Goal: Task Accomplishment & Management: Complete application form

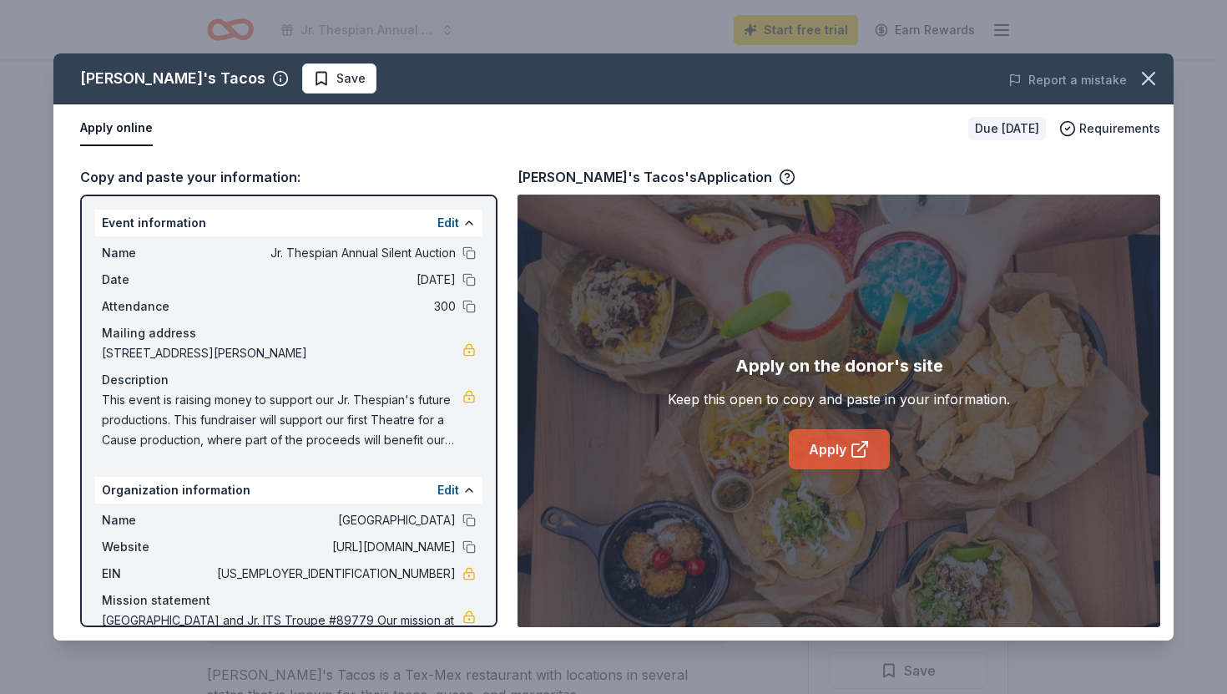
scroll to position [68, 0]
click at [843, 450] on link "Apply" at bounding box center [839, 449] width 101 height 40
click at [336, 77] on span "Save" at bounding box center [350, 78] width 29 height 20
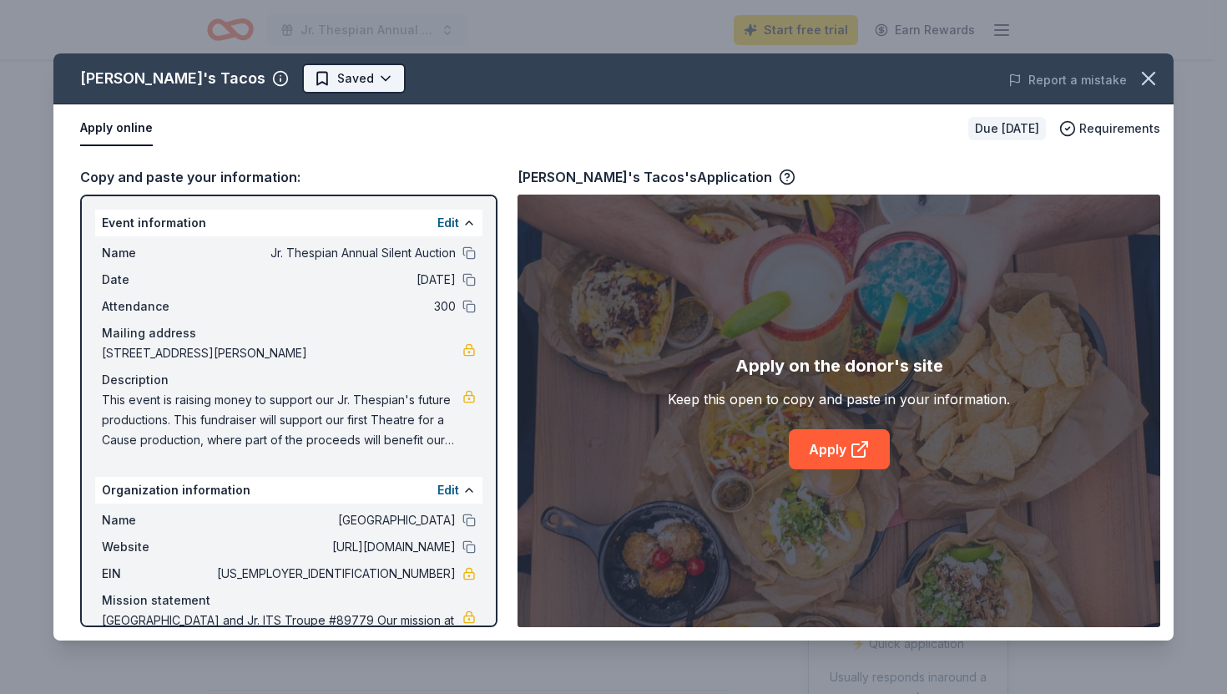
click at [274, 83] on html "Jr. Thespian Annual Silent Auction Start free trial Earn Rewards Due in 156 day…" at bounding box center [613, 279] width 1227 height 694
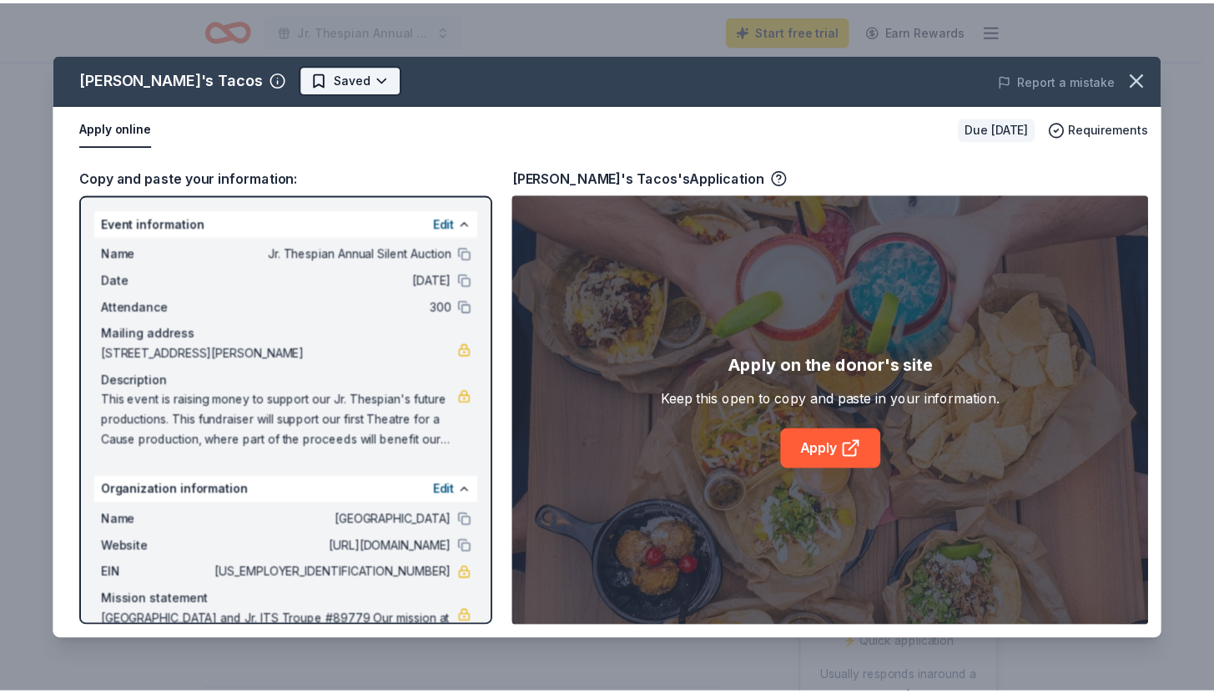
scroll to position [0, 0]
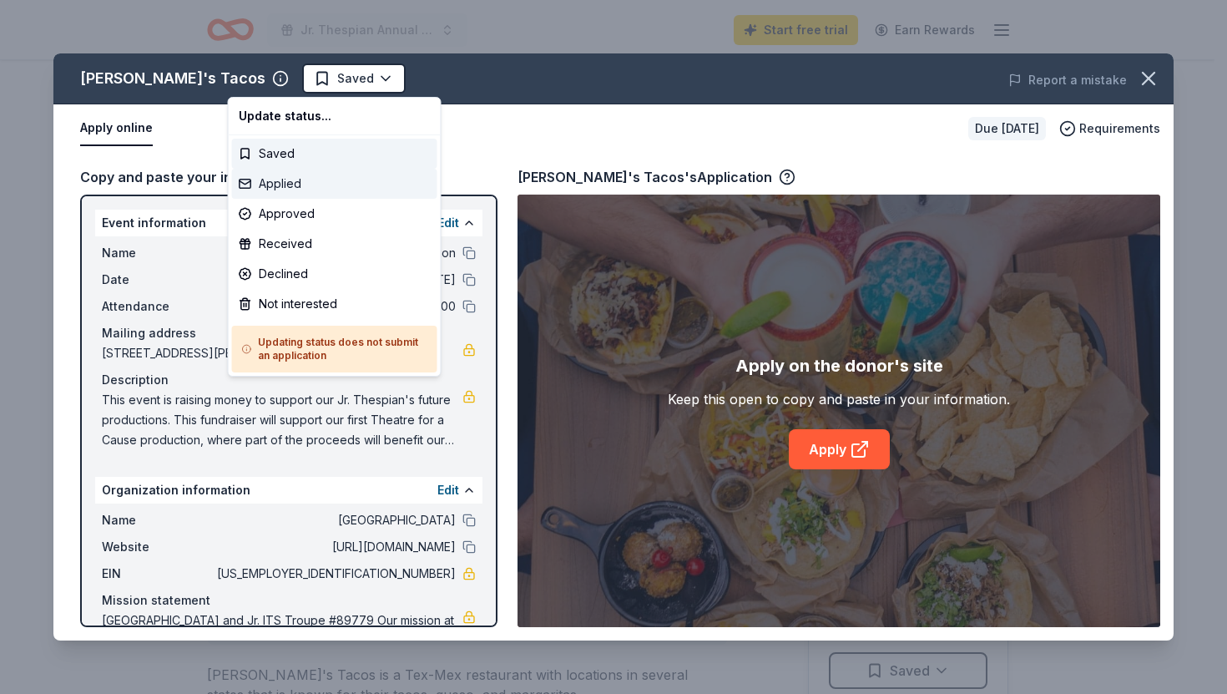
click at [269, 183] on div "Applied" at bounding box center [334, 184] width 205 height 30
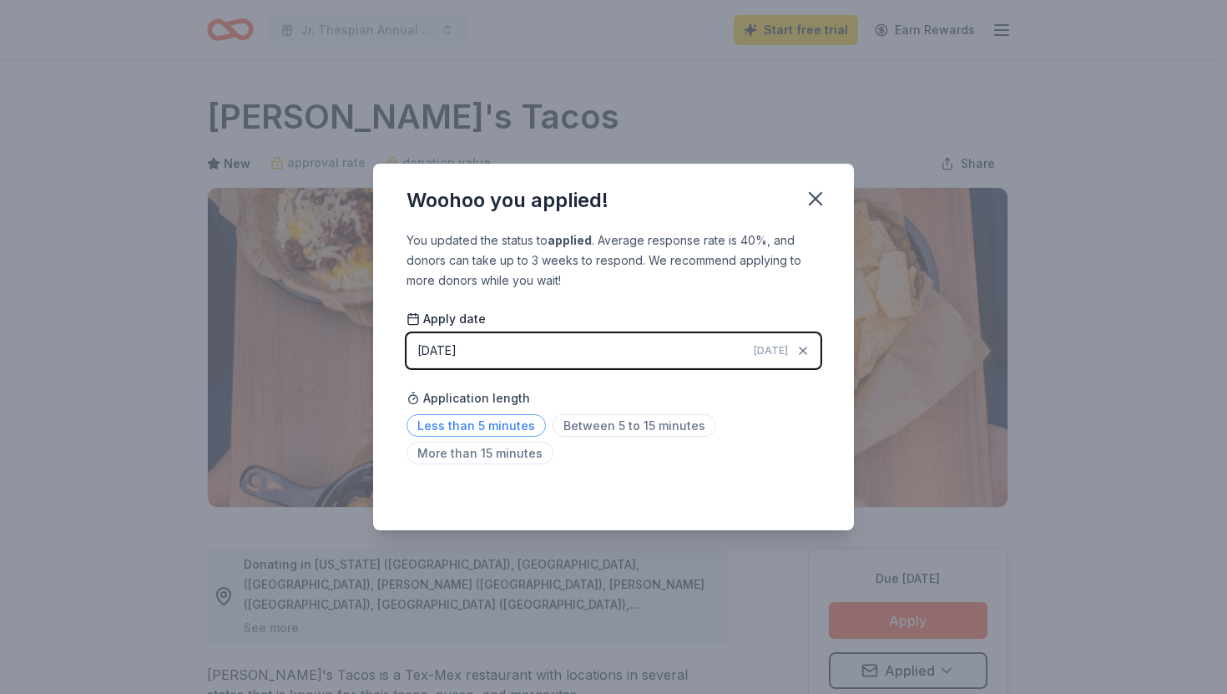
click at [522, 424] on span "Less than 5 minutes" at bounding box center [475, 425] width 139 height 23
click at [815, 199] on icon "button" at bounding box center [816, 199] width 12 height 12
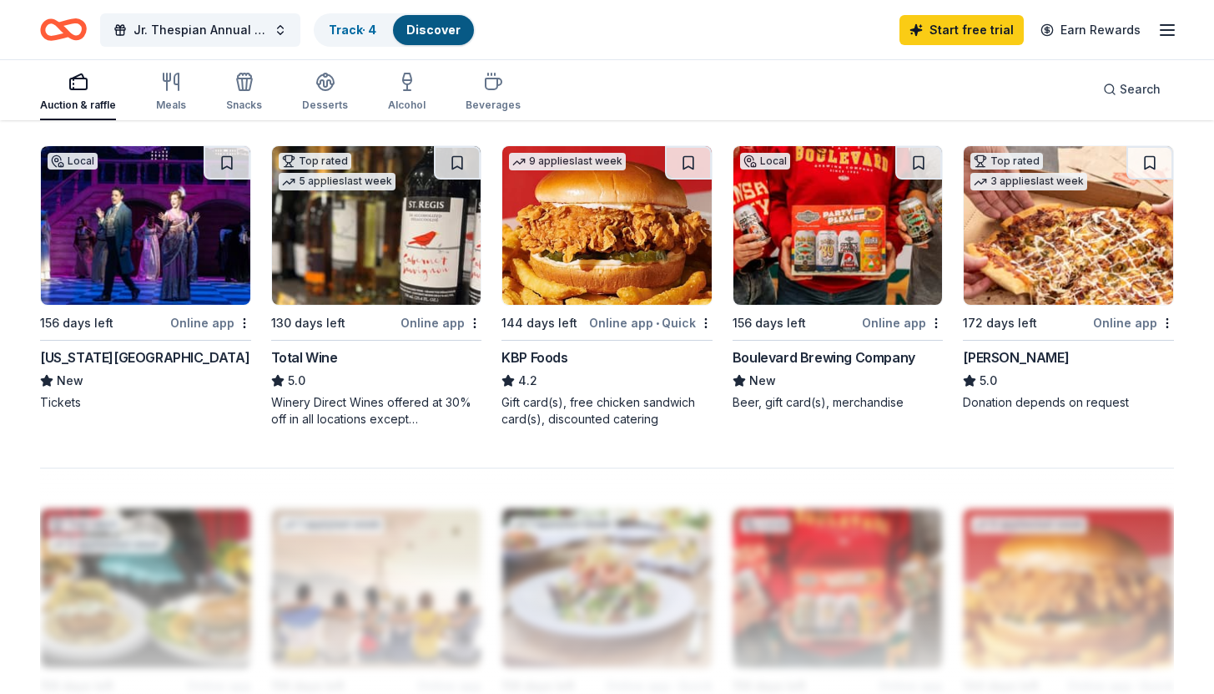
scroll to position [1111, 0]
